Goal: Find specific page/section: Find specific page/section

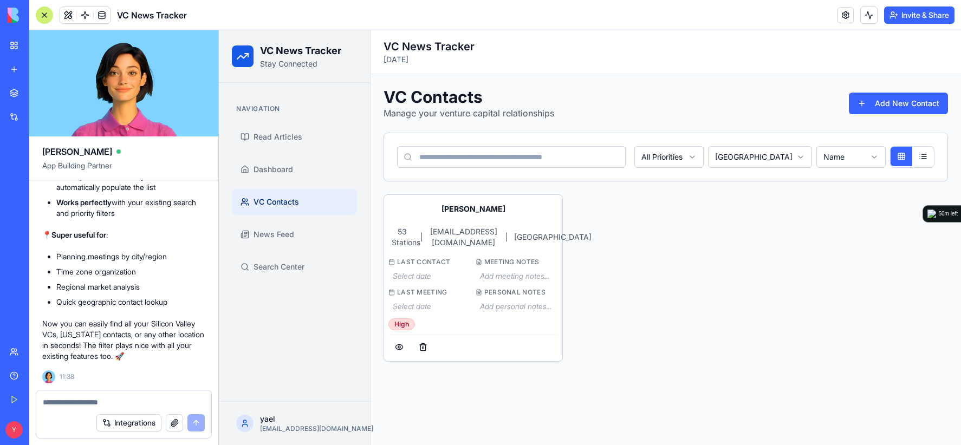
click at [753, 157] on html "VC News Tracker Stay Connected Navigation Read Articles Dashboard VC Contacts N…" at bounding box center [590, 237] width 742 height 415
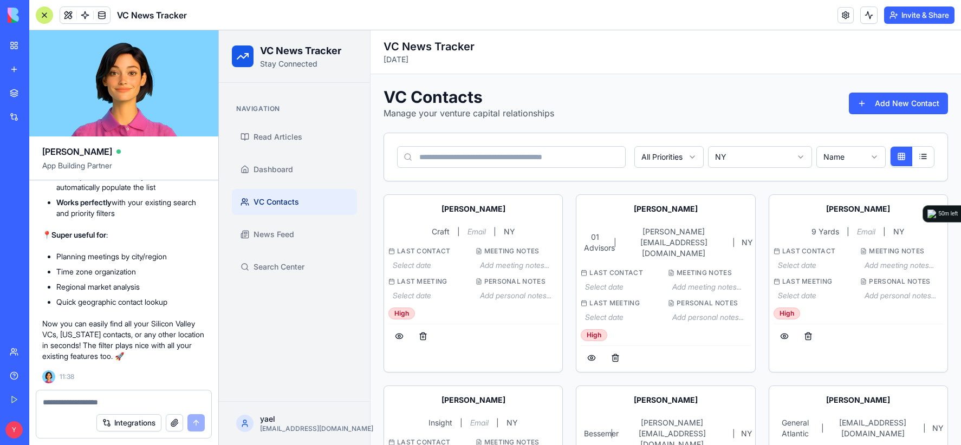
click at [48, 402] on textarea at bounding box center [124, 402] width 162 height 11
type textarea "*"
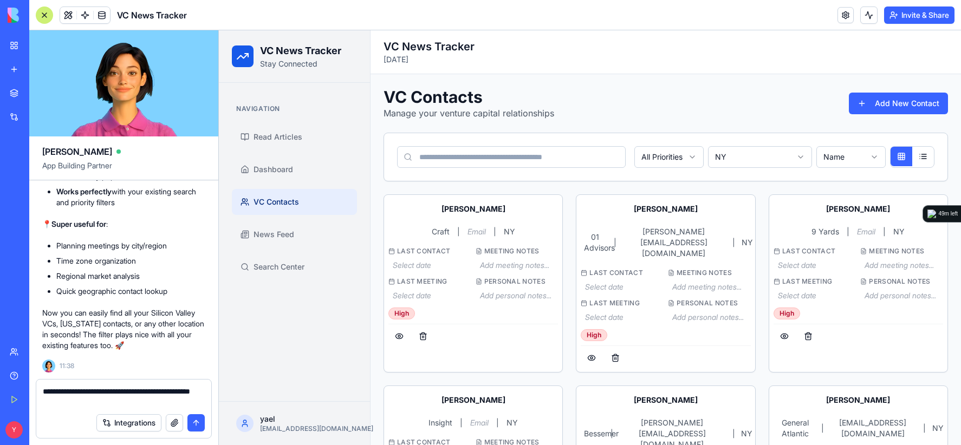
type textarea "**********"
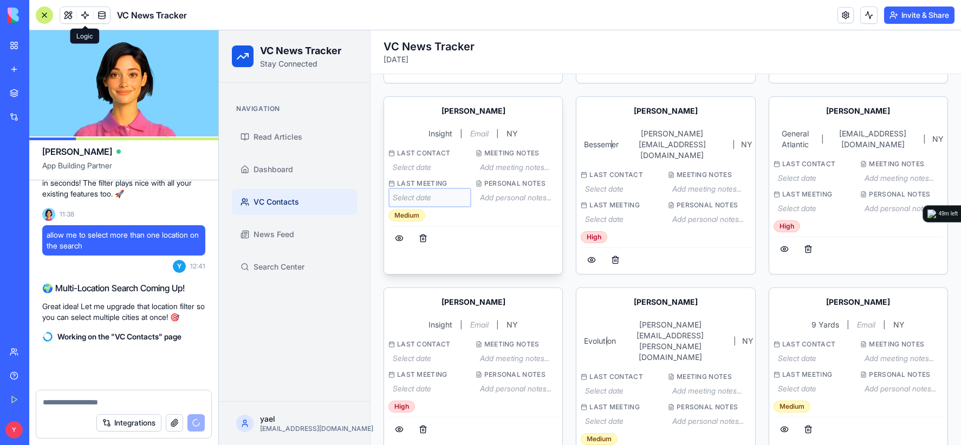
scroll to position [18665, 0]
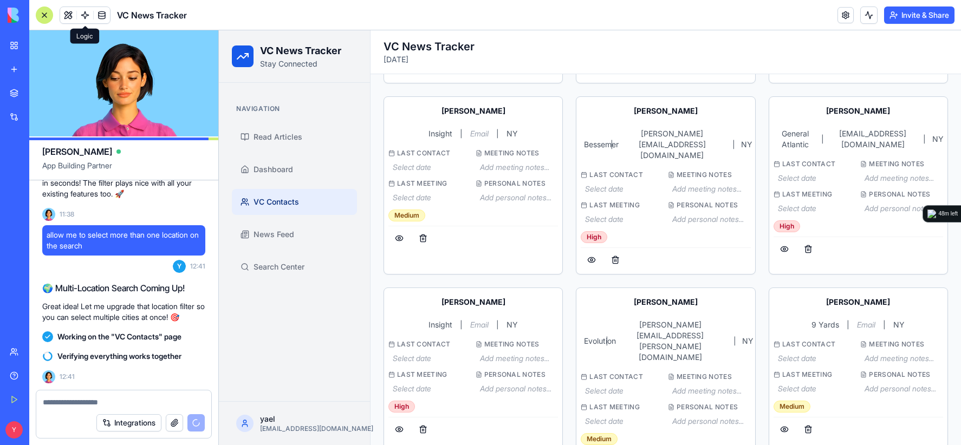
drag, startPoint x: 567, startPoint y: 57, endPoint x: 570, endPoint y: 85, distance: 27.8
click at [567, 57] on p "[DATE]" at bounding box center [666, 59] width 565 height 11
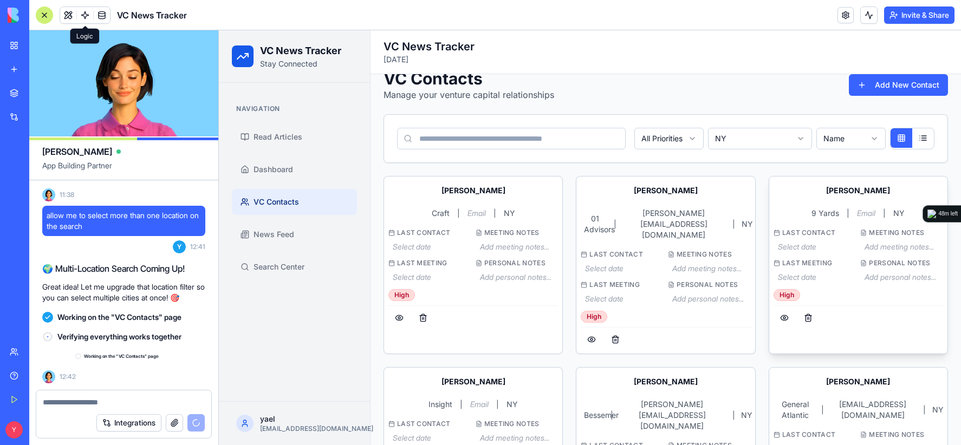
scroll to position [0, 0]
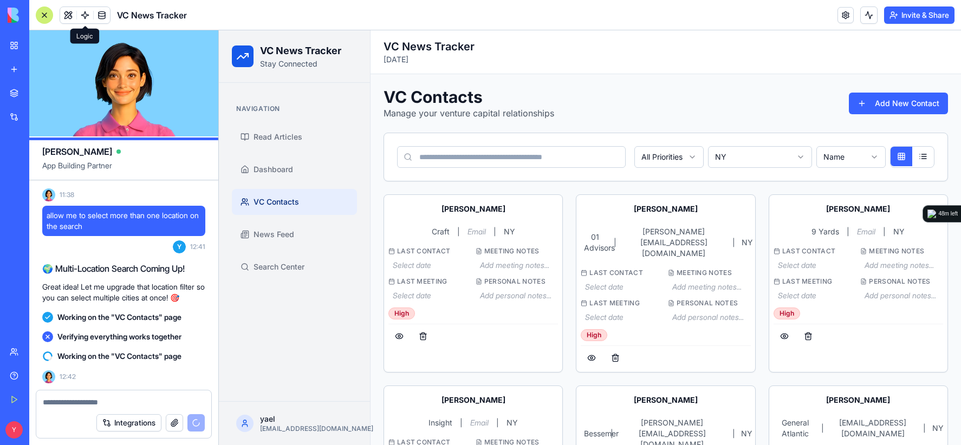
click at [788, 159] on html "VC News Tracker Stay Connected Navigation Read Articles Dashboard VC Contacts N…" at bounding box center [590, 404] width 742 height 749
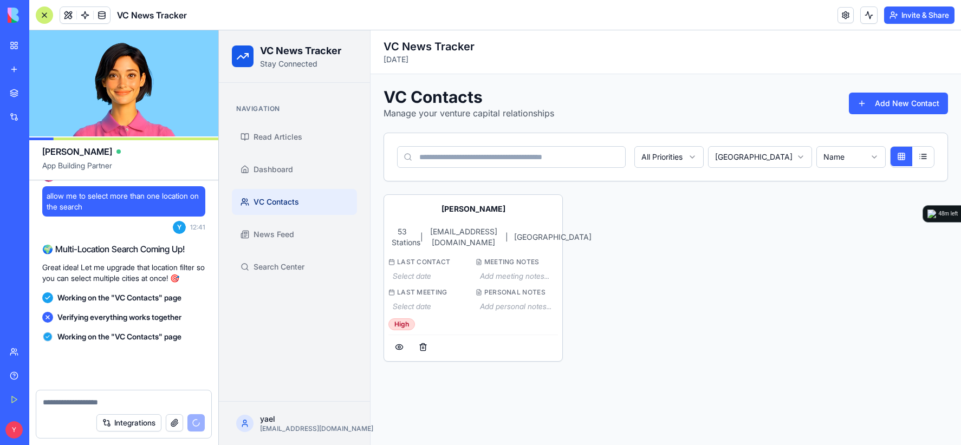
scroll to position [18704, 0]
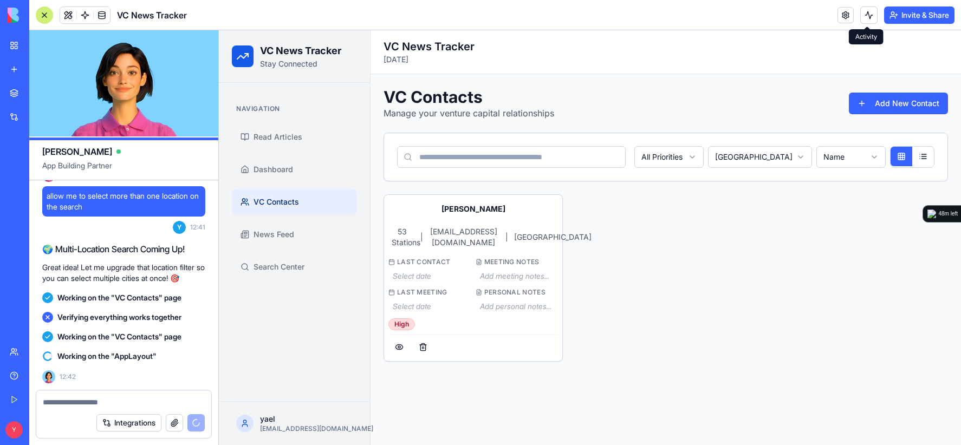
click at [788, 150] on html "VC News Tracker Stay Connected Navigation Read Articles Dashboard VC Contacts N…" at bounding box center [590, 237] width 742 height 415
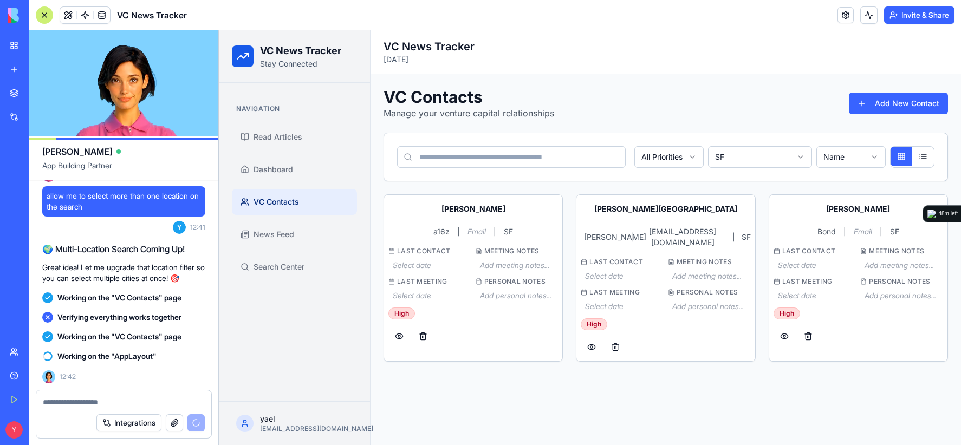
click at [732, 106] on div "VC Contacts Manage your venture capital relationships Add New Contact" at bounding box center [666, 103] width 565 height 33
click at [756, 160] on html "VC News Tracker Stay Connected Navigation Read Articles Dashboard VC Contacts N…" at bounding box center [590, 237] width 742 height 415
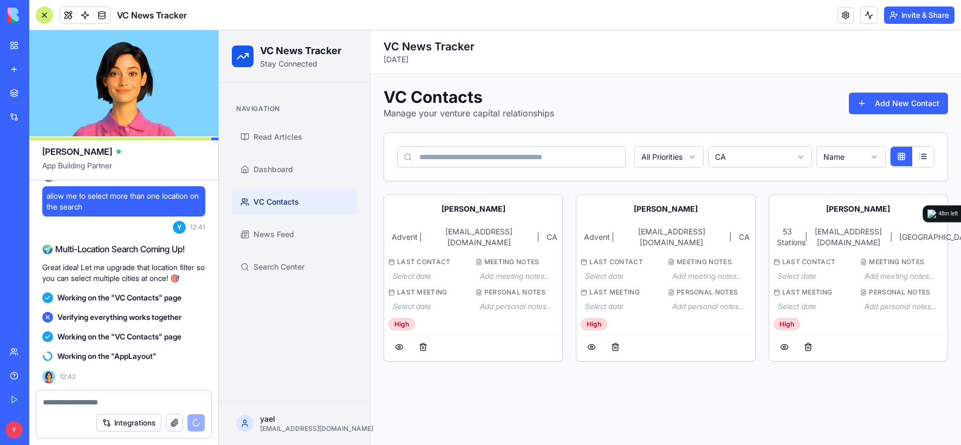
click at [777, 148] on html "VC News Tracker Stay Connected Navigation Read Articles Dashboard VC Contacts N…" at bounding box center [590, 237] width 742 height 415
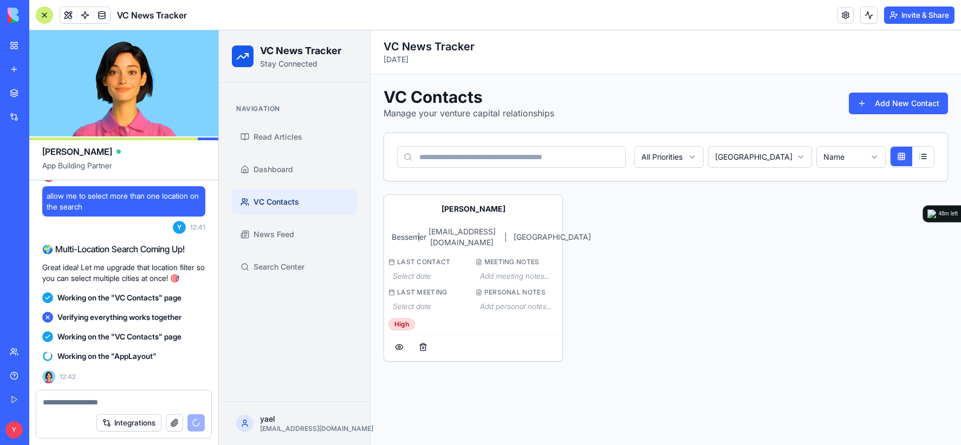
click at [732, 204] on div "[PERSON_NAME] | [EMAIL_ADDRESS][DOMAIN_NAME] | [GEOGRAPHIC_DATA] Last Contact S…" at bounding box center [666, 278] width 565 height 167
click at [756, 142] on div "All Priorities [GEOGRAPHIC_DATA] Name" at bounding box center [666, 157] width 564 height 48
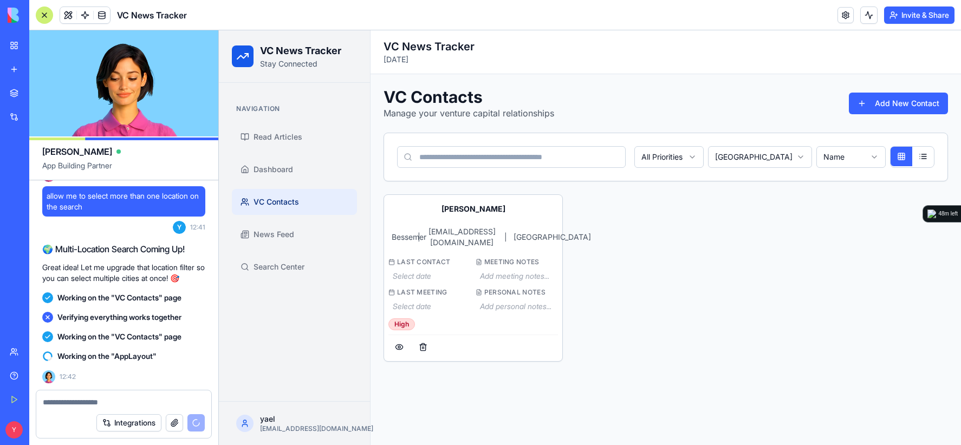
click at [755, 151] on html "VC News Tracker Stay Connected Navigation Read Articles Dashboard VC Contacts N…" at bounding box center [590, 237] width 742 height 415
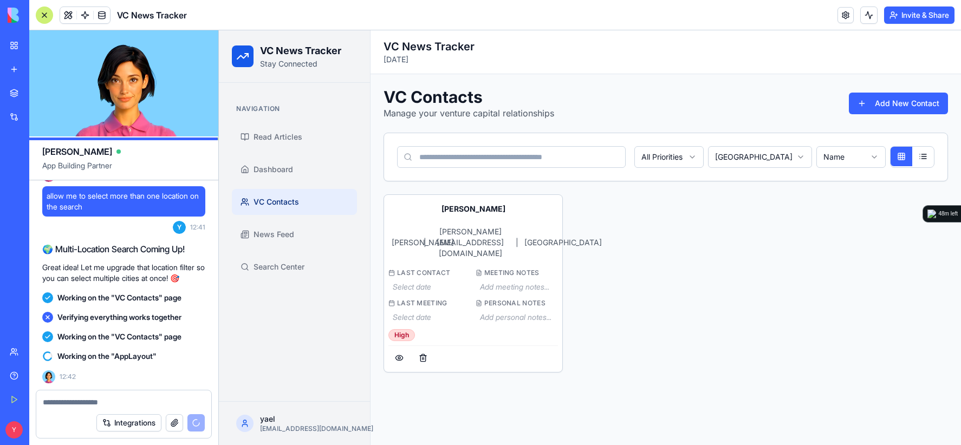
click at [742, 163] on body "VC News Tracker Stay Connected Navigation Read Articles Dashboard VC Contacts N…" at bounding box center [590, 237] width 742 height 415
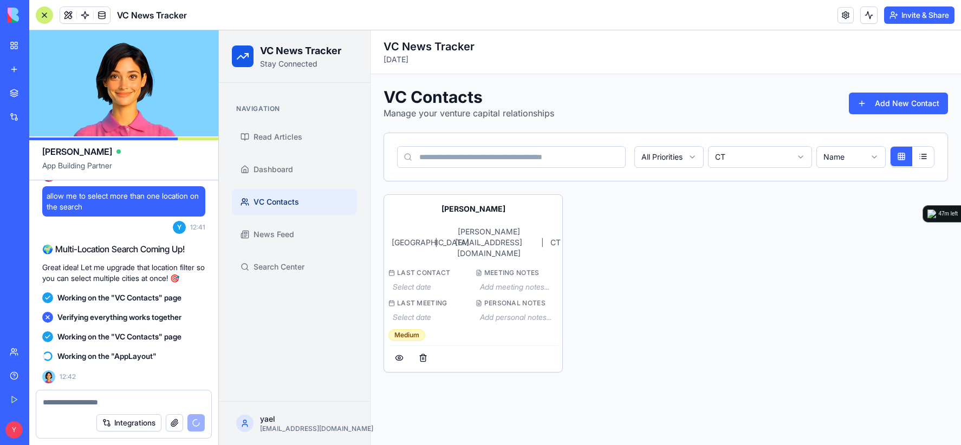
click at [643, 332] on div "[PERSON_NAME] [GEOGRAPHIC_DATA] | [PERSON_NAME][EMAIL_ADDRESS][DOMAIN_NAME] | […" at bounding box center [666, 284] width 565 height 178
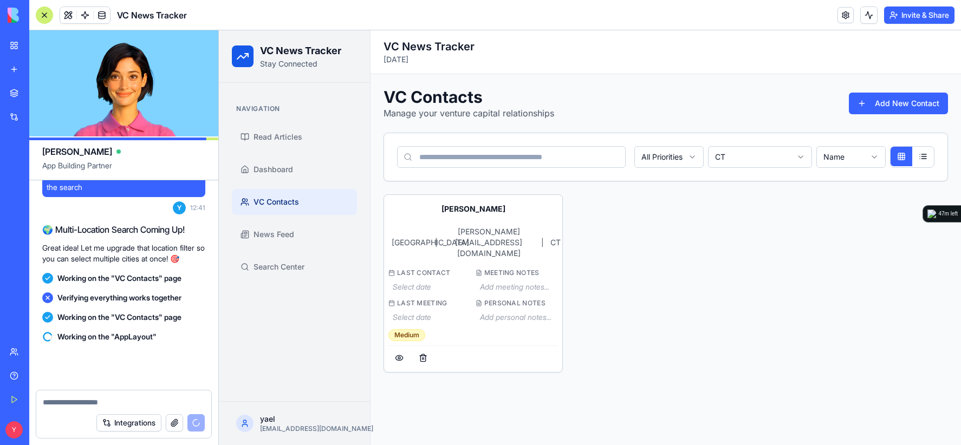
scroll to position [18724, 0]
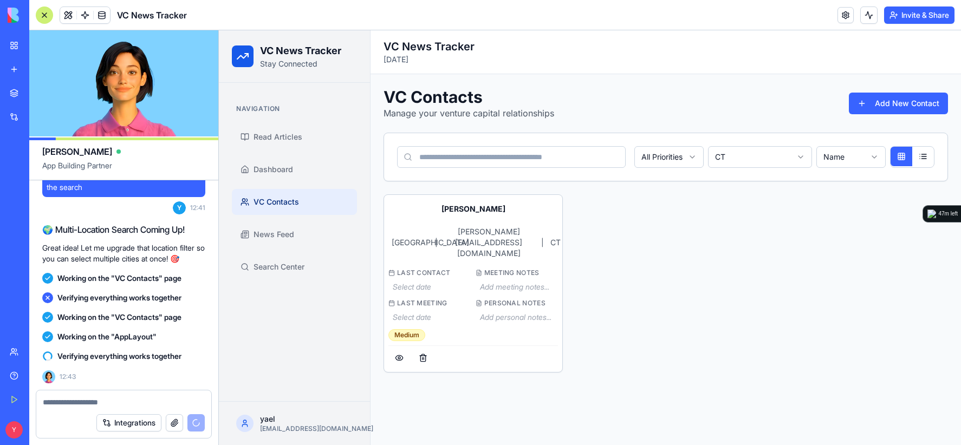
click at [776, 164] on body "VC News Tracker Stay Connected Navigation Read Articles Dashboard VC Contacts N…" at bounding box center [590, 237] width 742 height 415
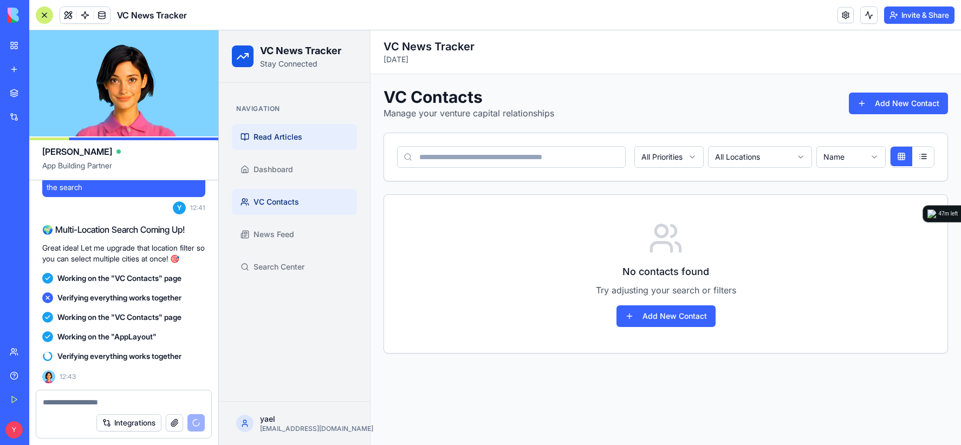
click at [279, 140] on span "Read Articles" at bounding box center [278, 137] width 49 height 11
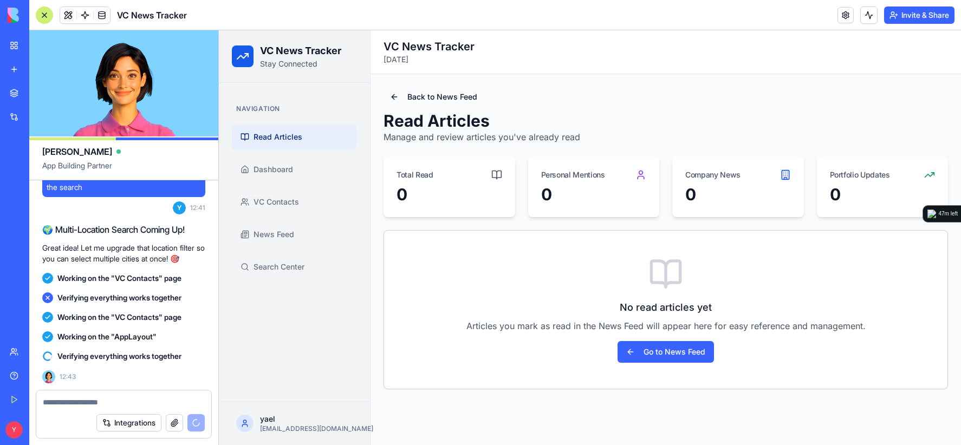
drag, startPoint x: 648, startPoint y: 104, endPoint x: 654, endPoint y: 101, distance: 5.8
click at [648, 104] on div "Back to News Feed Read Articles Manage and review articles you've already read" at bounding box center [666, 115] width 565 height 56
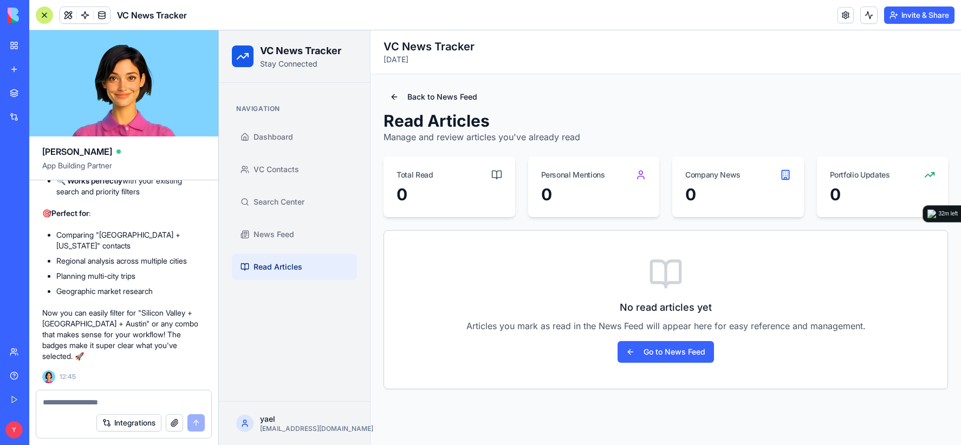
scroll to position [19088, 0]
click at [280, 169] on span "VC Contacts" at bounding box center [277, 169] width 46 height 11
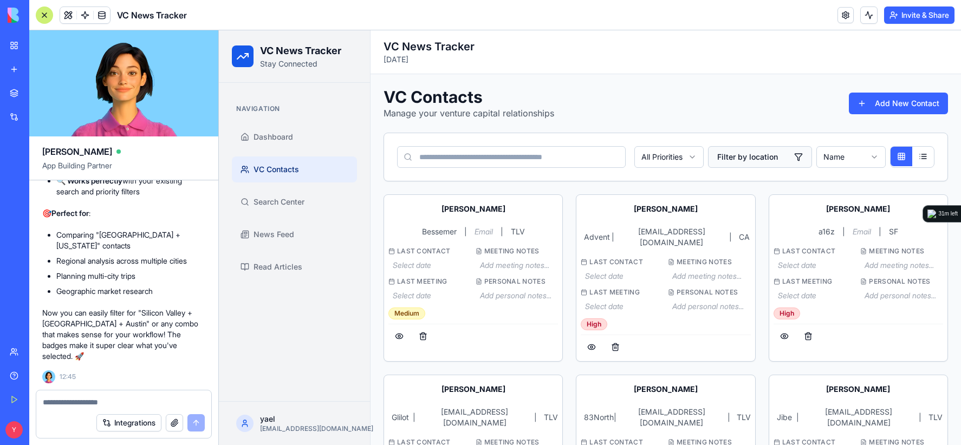
click at [730, 154] on span "Filter by location" at bounding box center [747, 157] width 61 height 11
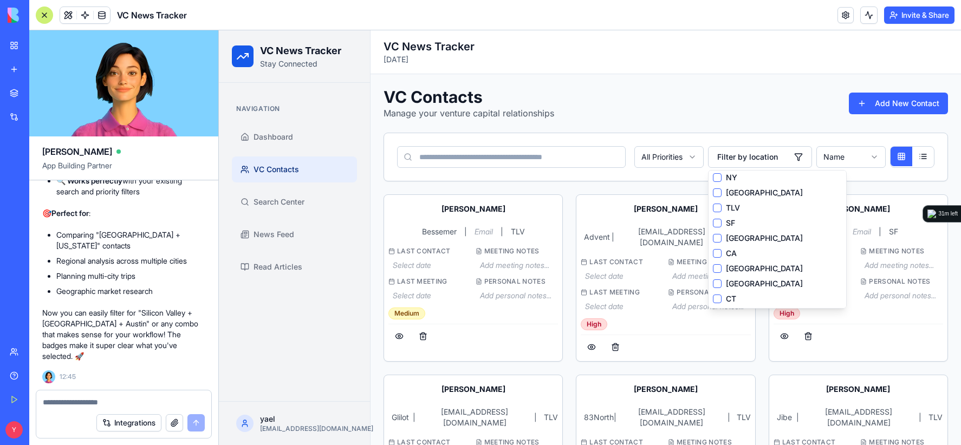
click at [713, 298] on button "CT" at bounding box center [717, 299] width 9 height 9
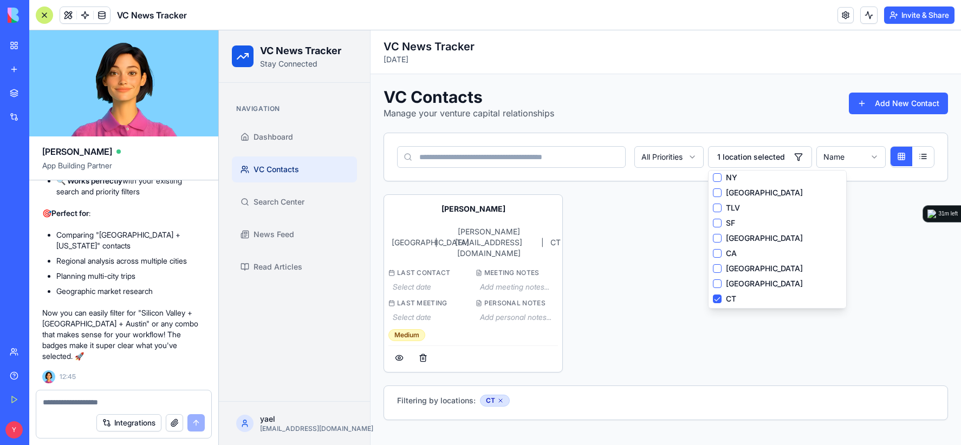
click at [717, 282] on button "[GEOGRAPHIC_DATA]" at bounding box center [717, 284] width 9 height 9
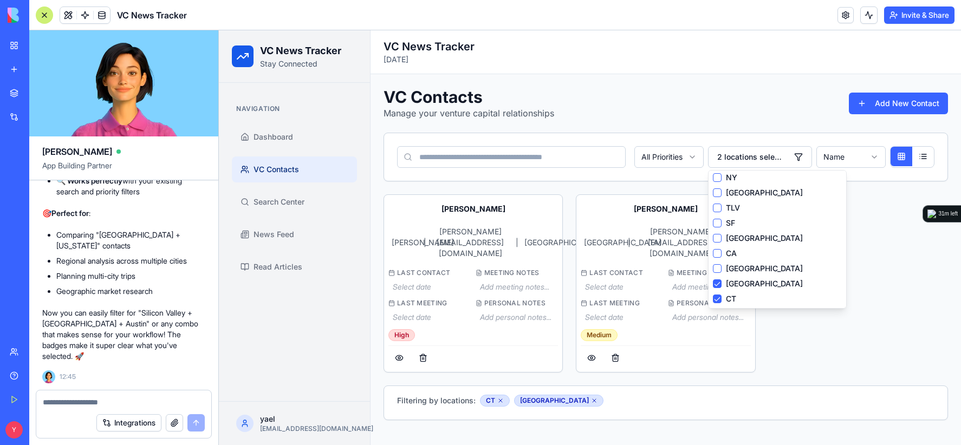
click at [717, 269] on button "[GEOGRAPHIC_DATA]" at bounding box center [717, 268] width 9 height 9
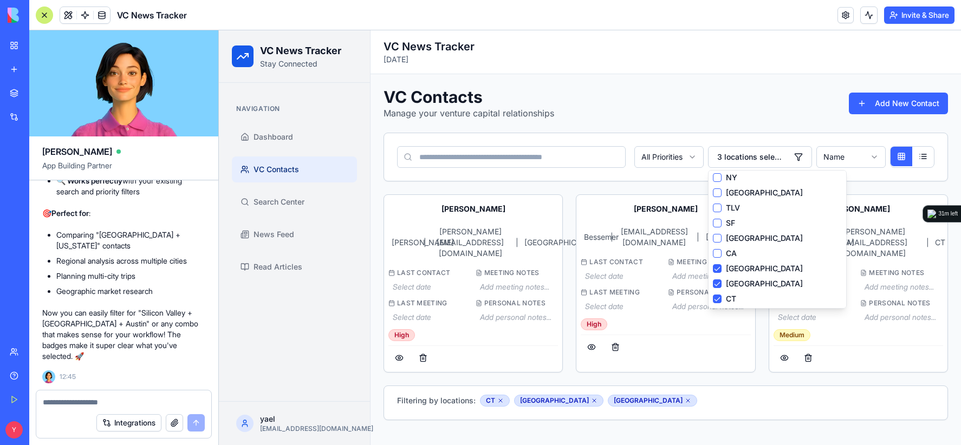
click at [719, 255] on button "CA" at bounding box center [717, 253] width 9 height 9
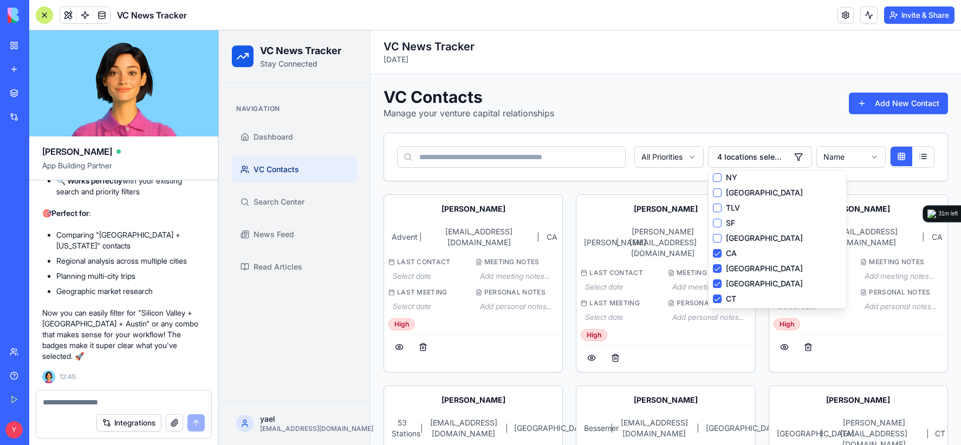
click at [713, 224] on button "SF" at bounding box center [717, 223] width 9 height 9
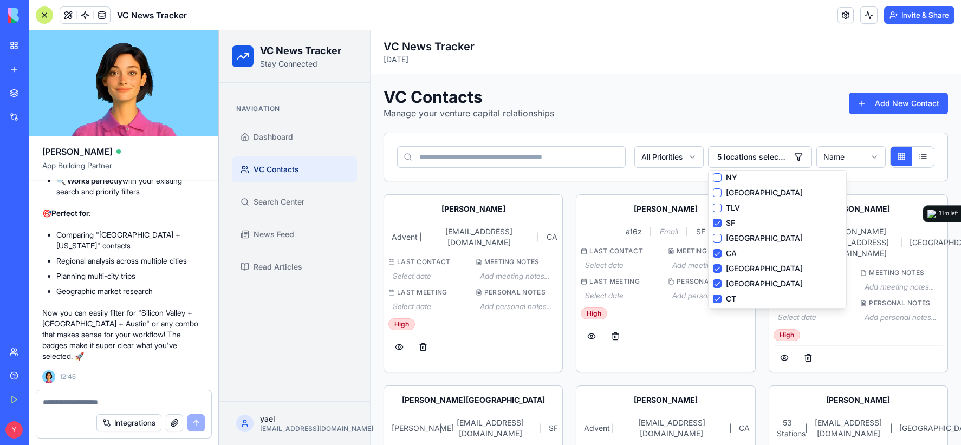
click at [713, 206] on button "TLV" at bounding box center [717, 208] width 9 height 9
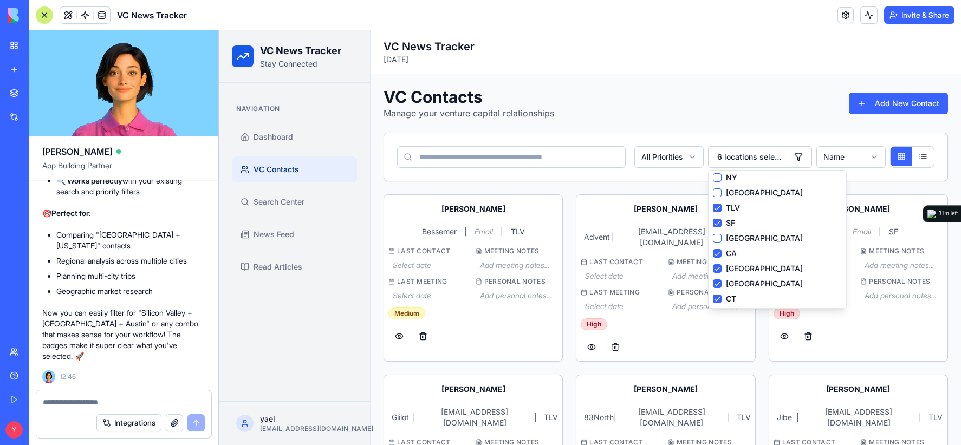
click at [713, 206] on button "TLV" at bounding box center [717, 208] width 9 height 9
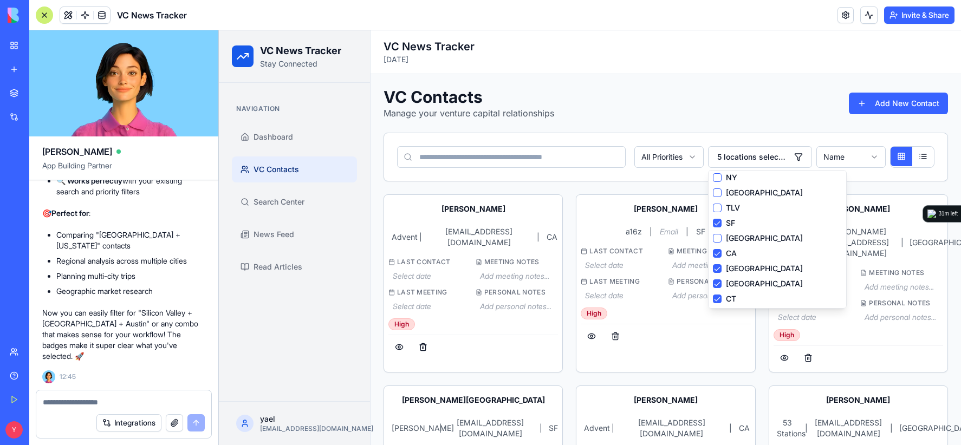
click at [713, 189] on button "[GEOGRAPHIC_DATA]" at bounding box center [717, 193] width 9 height 9
click at [713, 176] on button "NY" at bounding box center [717, 177] width 9 height 9
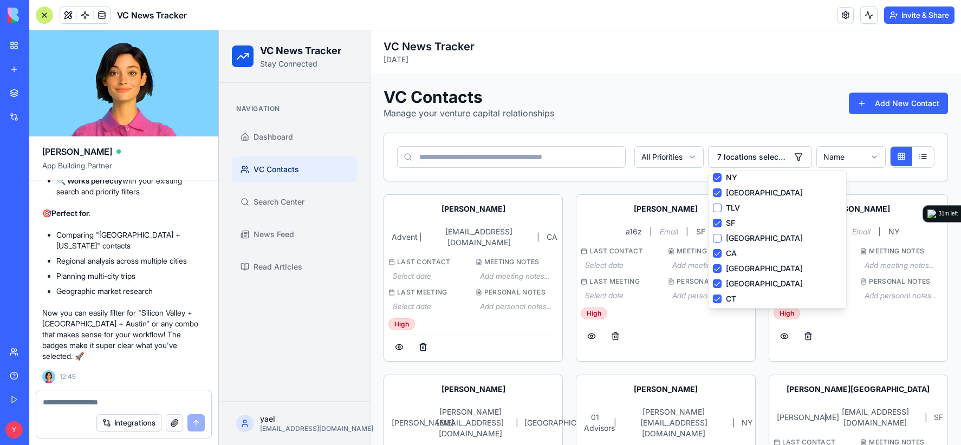
click at [738, 90] on div "VC Contacts Manage your venture capital relationships Add New Contact" at bounding box center [666, 103] width 565 height 33
click at [651, 93] on div "VC Contacts Manage your venture capital relationships Add New Contact" at bounding box center [666, 103] width 565 height 33
click at [636, 68] on div "VC News Tracker [DATE]" at bounding box center [666, 52] width 591 height 44
click at [667, 90] on div "VC Contacts Manage your venture capital relationships Add New Contact" at bounding box center [666, 103] width 565 height 33
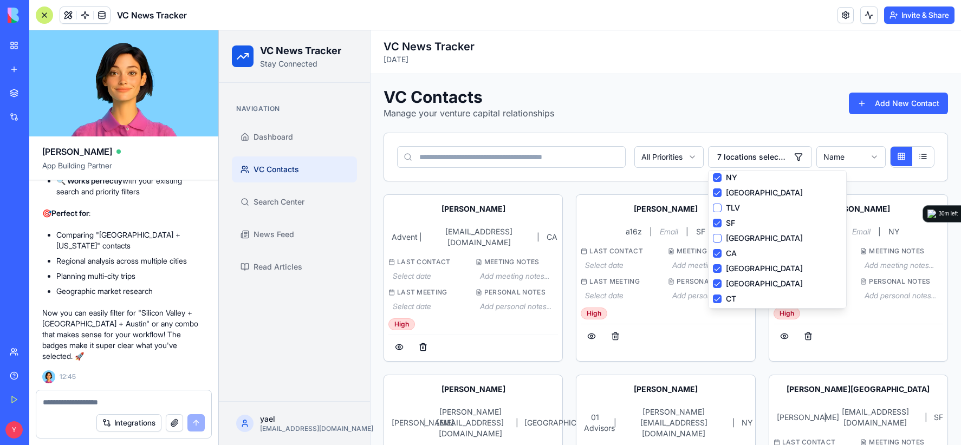
click at [794, 152] on button "7 locations selected" at bounding box center [760, 157] width 104 height 22
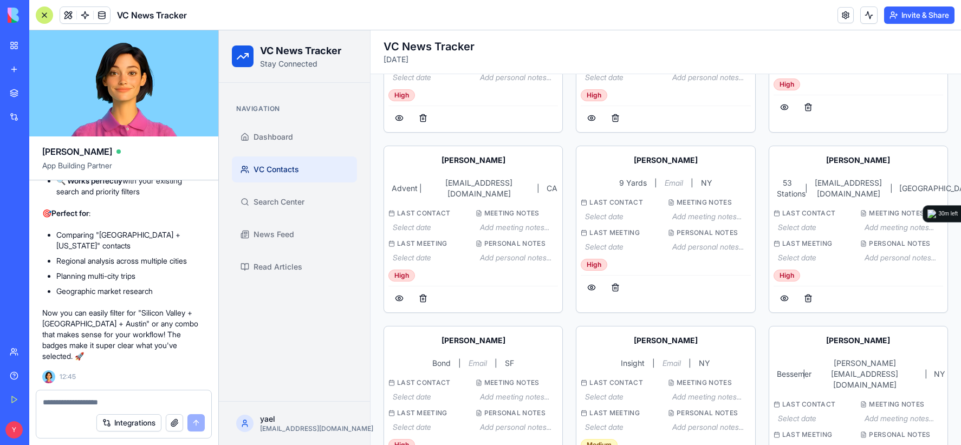
scroll to position [434, 0]
